Goal: Navigation & Orientation: Find specific page/section

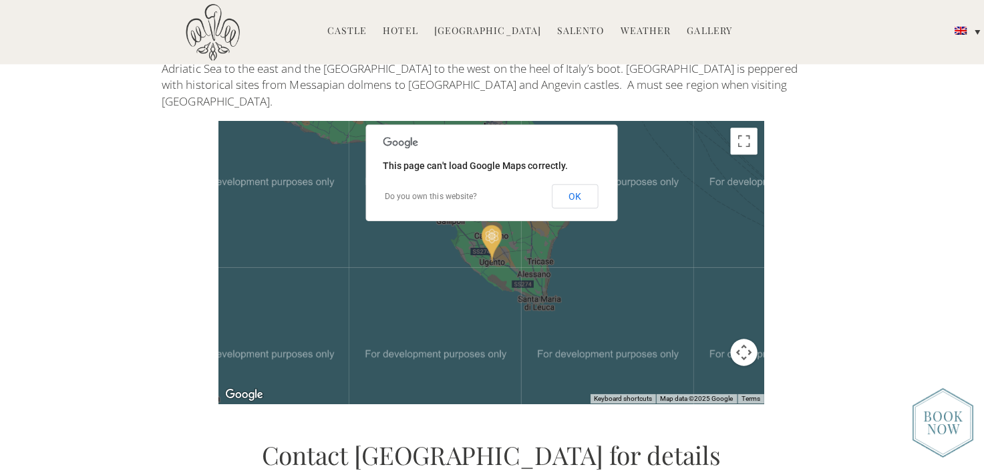
scroll to position [3021, 0]
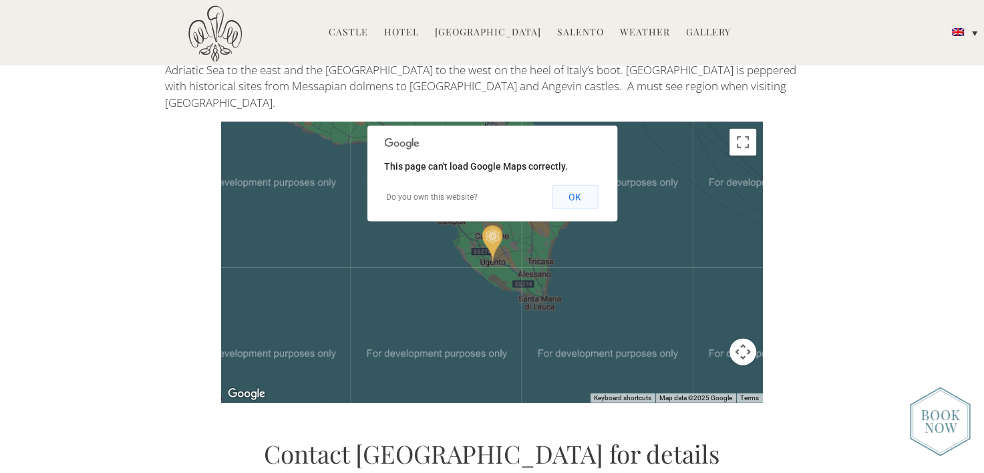
click at [567, 185] on button "OK" at bounding box center [575, 197] width 46 height 24
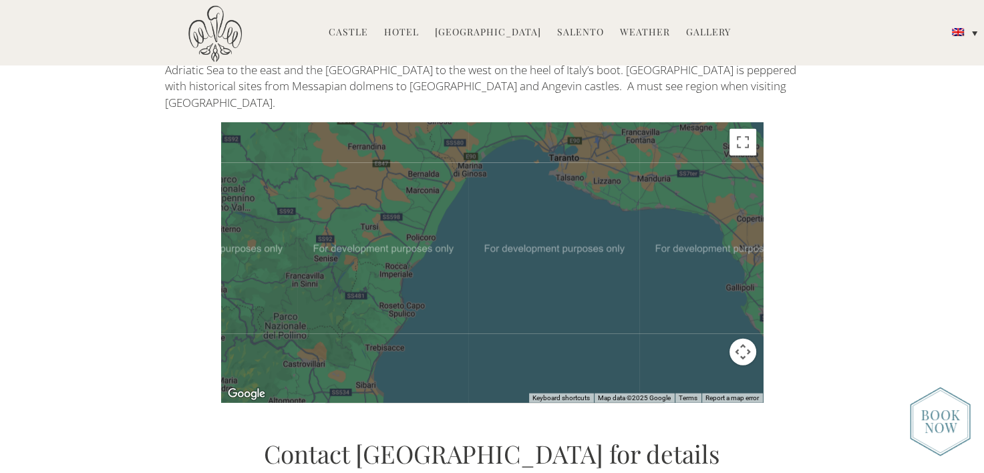
drag, startPoint x: 539, startPoint y: 210, endPoint x: 845, endPoint y: 281, distance: 314.1
click at [845, 281] on div "Discover Castello di Ugento in Puglia Ugento is a tranquil town in the region o…" at bounding box center [492, 190] width 984 height 426
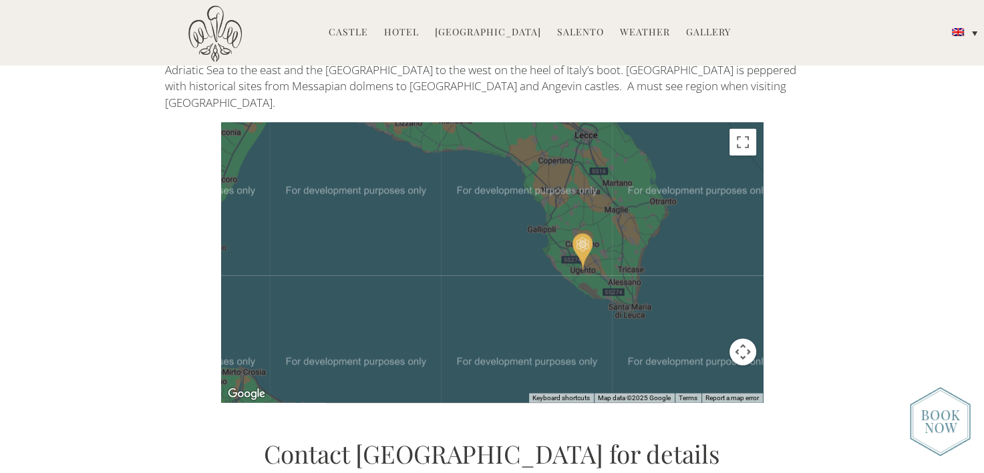
drag, startPoint x: 666, startPoint y: 252, endPoint x: 393, endPoint y: 193, distance: 278.9
click at [393, 193] on div at bounding box center [492, 262] width 542 height 281
click at [404, 35] on link "Hotel" at bounding box center [401, 32] width 35 height 15
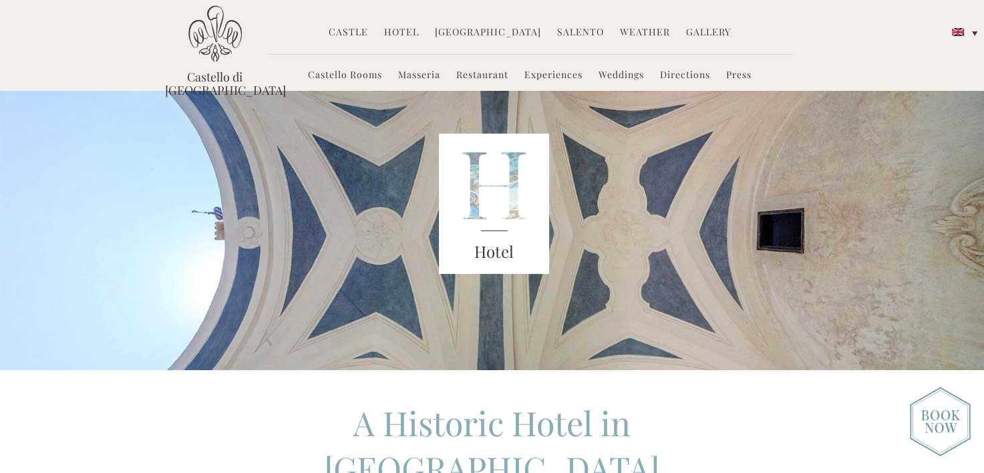
scroll to position [48, 0]
click at [361, 33] on link "Castle" at bounding box center [348, 32] width 39 height 15
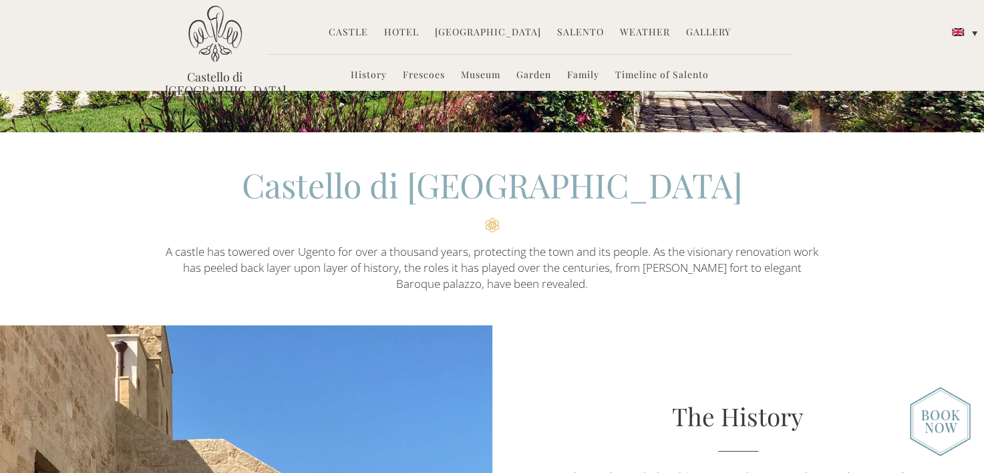
scroll to position [275, 0]
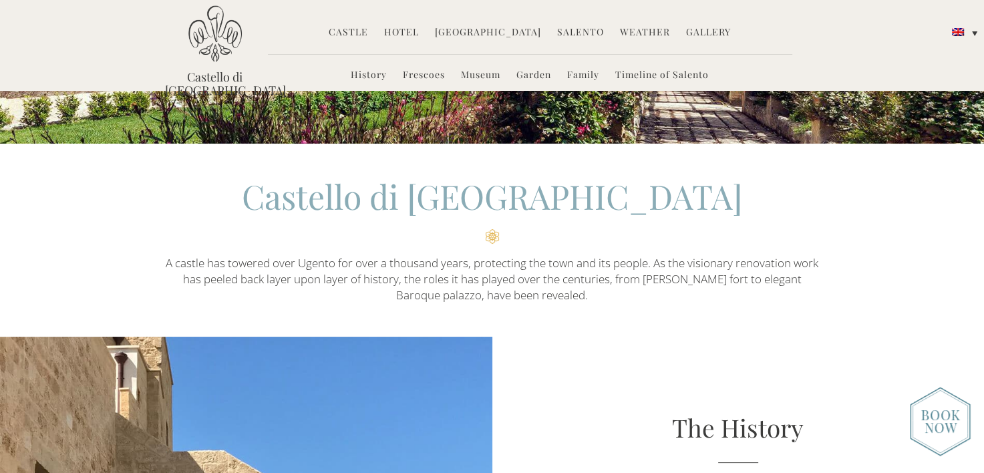
click at [414, 35] on link "Hotel" at bounding box center [401, 32] width 35 height 15
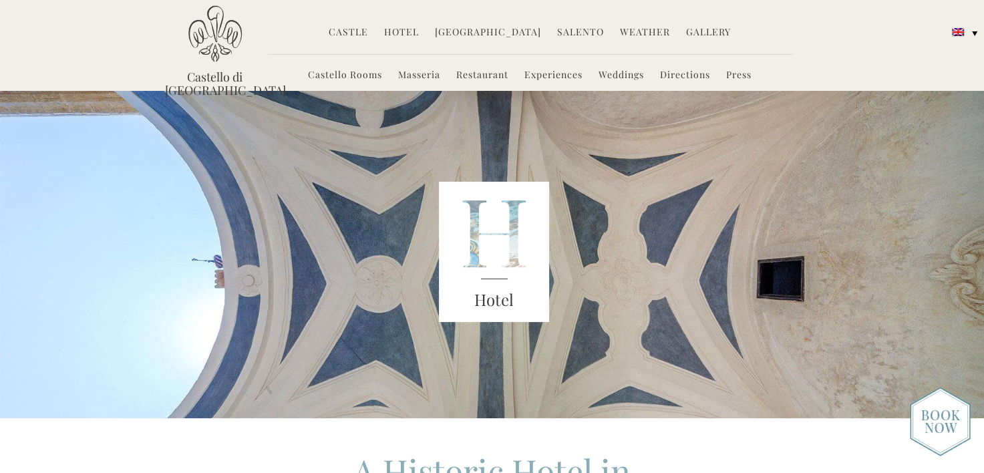
click at [623, 80] on link "Weddings" at bounding box center [621, 75] width 45 height 15
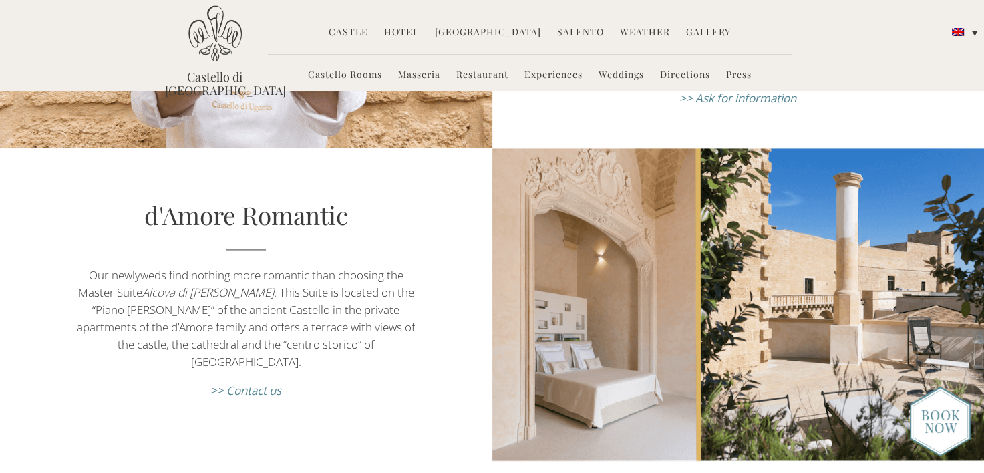
scroll to position [1811, 0]
